Goal: Information Seeking & Learning: Learn about a topic

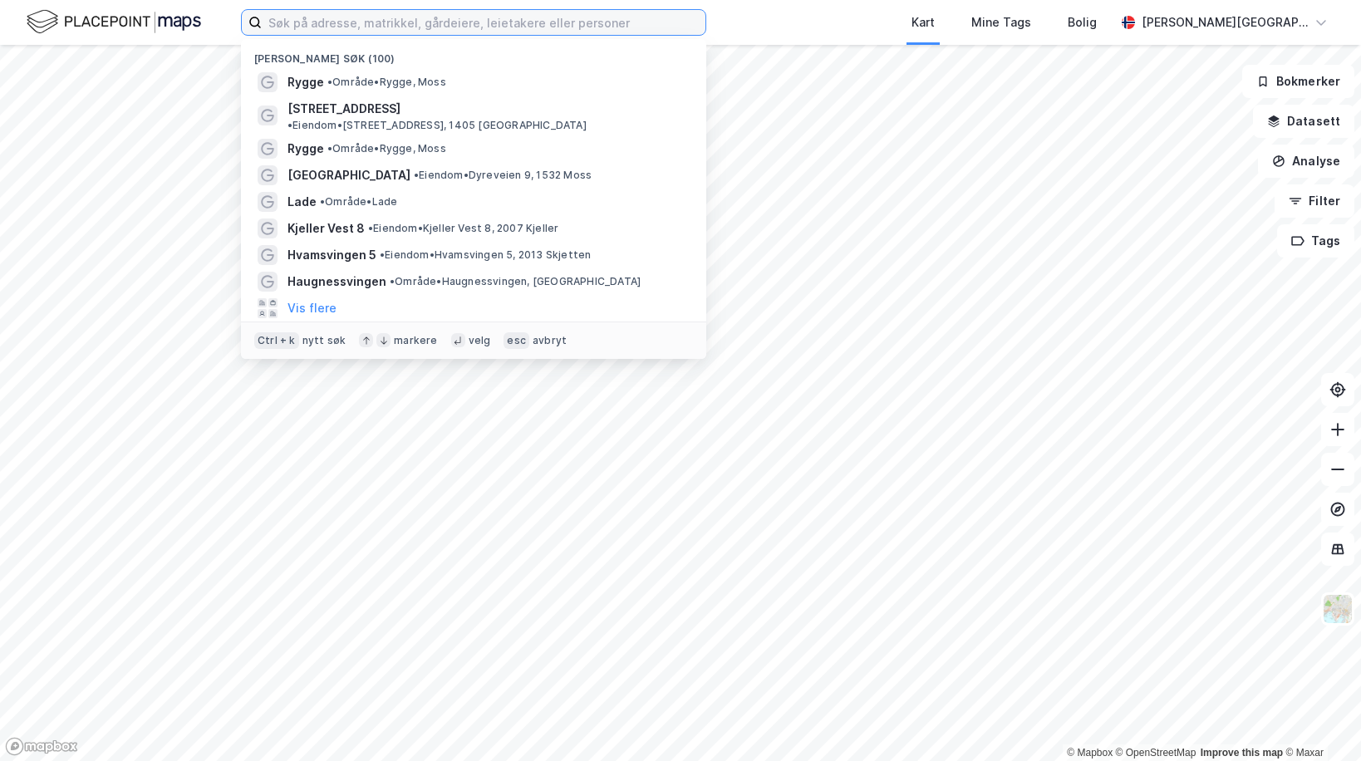
click at [358, 22] on input at bounding box center [484, 22] width 444 height 25
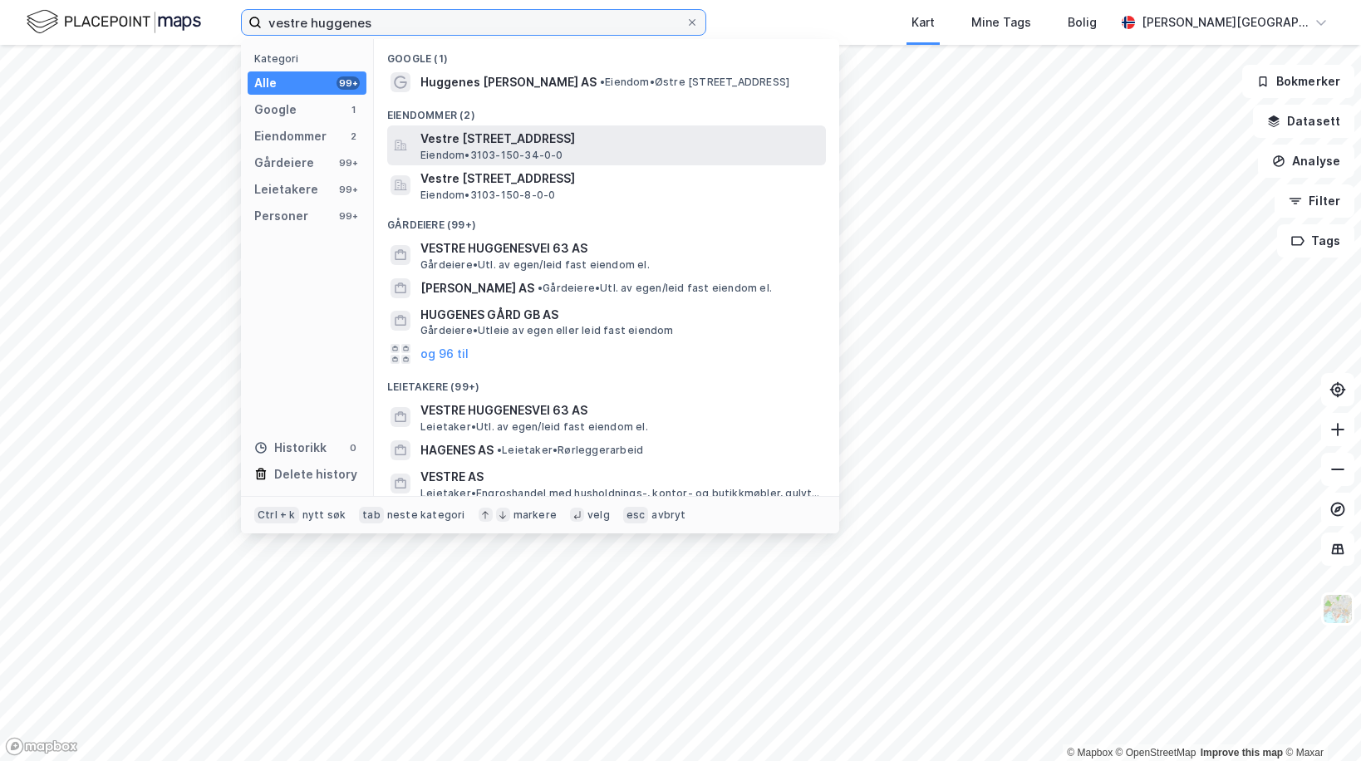
type input "vestre huggenes"
click at [479, 144] on span "Vestre [STREET_ADDRESS]" at bounding box center [620, 139] width 399 height 20
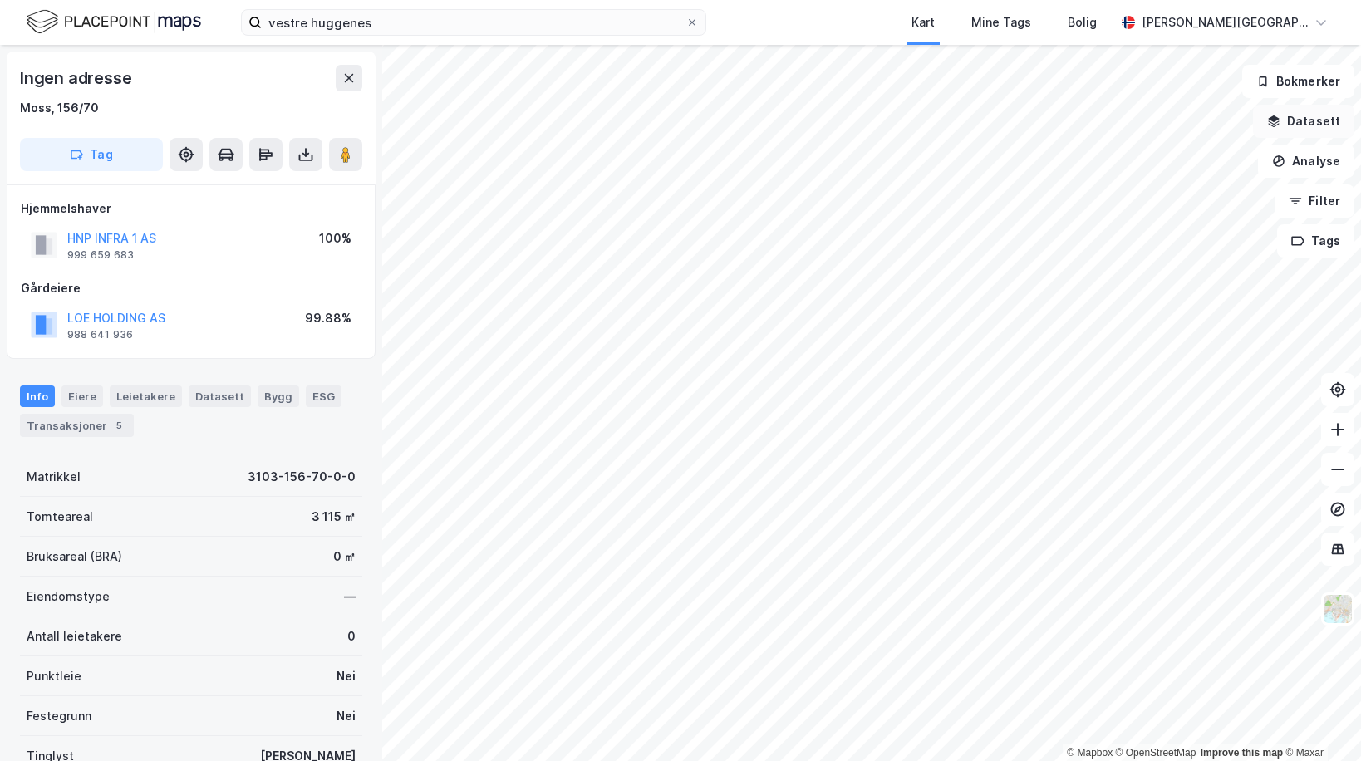
click at [1317, 127] on button "Datasett" at bounding box center [1303, 121] width 101 height 33
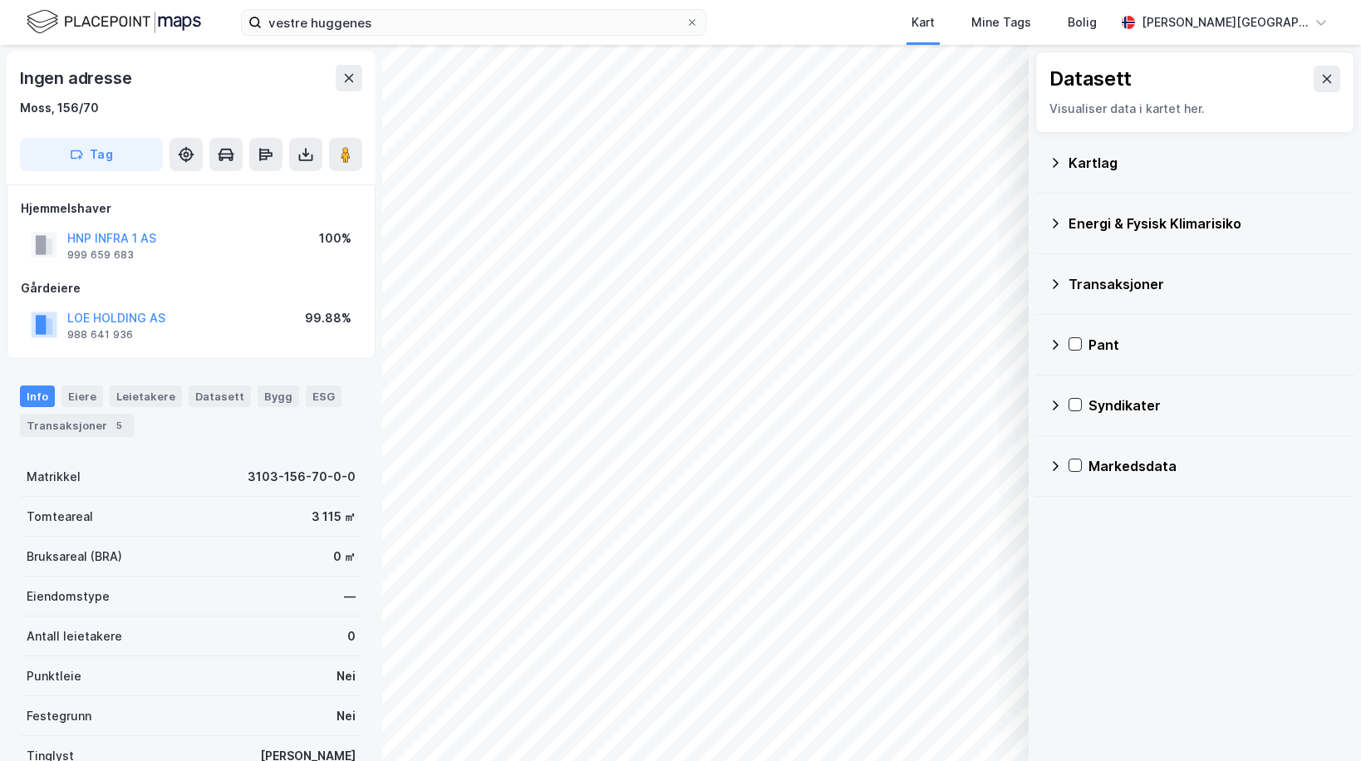
click at [1100, 158] on div "Kartlag" at bounding box center [1205, 163] width 273 height 20
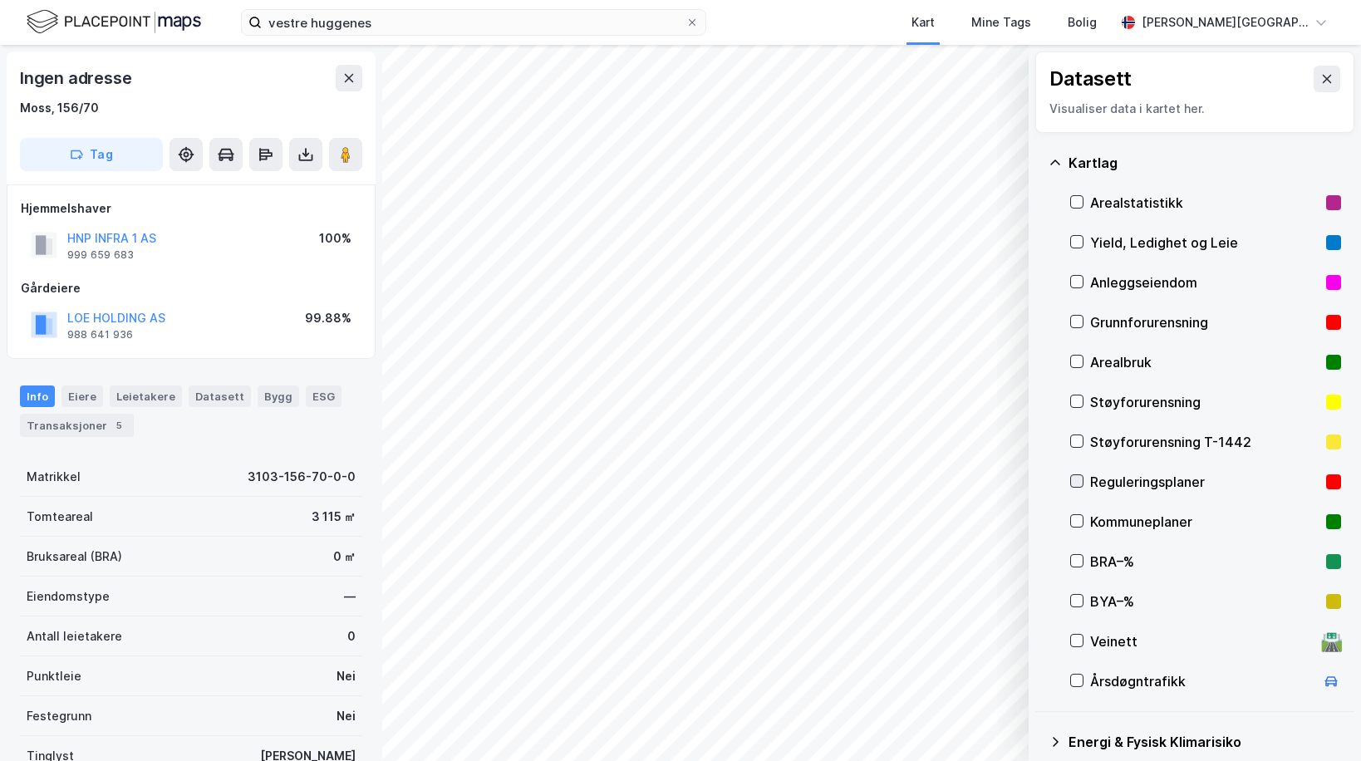
click at [1082, 477] on icon at bounding box center [1077, 481] width 12 height 12
click at [1316, 86] on button at bounding box center [1327, 79] width 27 height 27
